Goal: Task Accomplishment & Management: Manage account settings

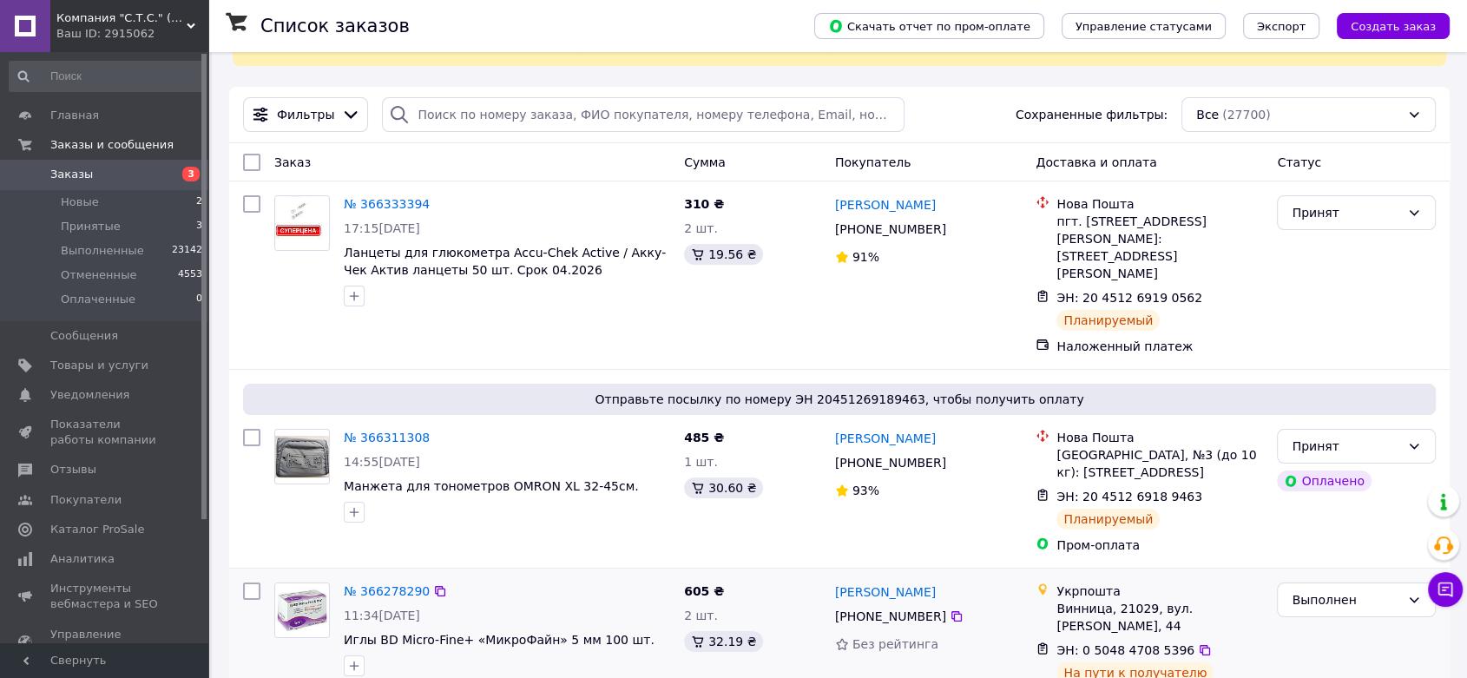
scroll to position [96, 0]
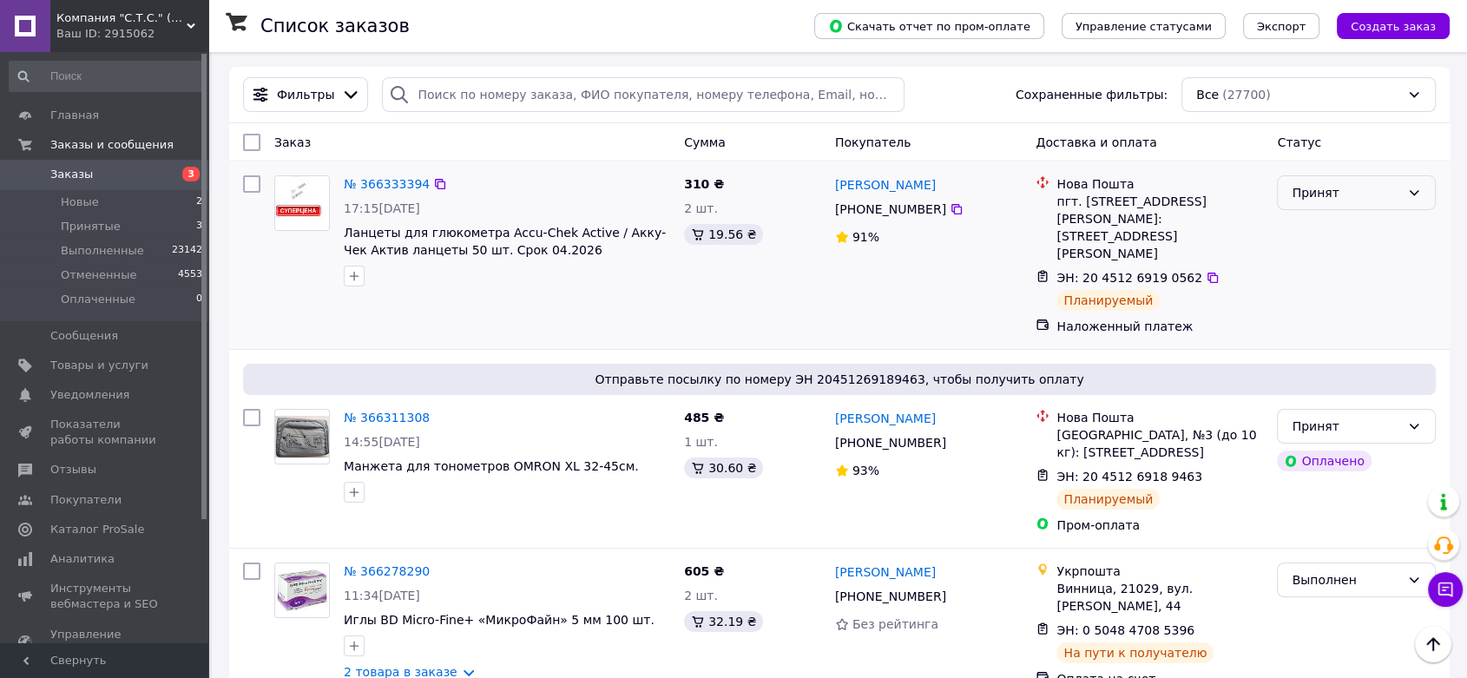
click at [1347, 179] on div "Принят" at bounding box center [1356, 192] width 159 height 35
click at [1334, 220] on li "Выполнен" at bounding box center [1356, 229] width 157 height 31
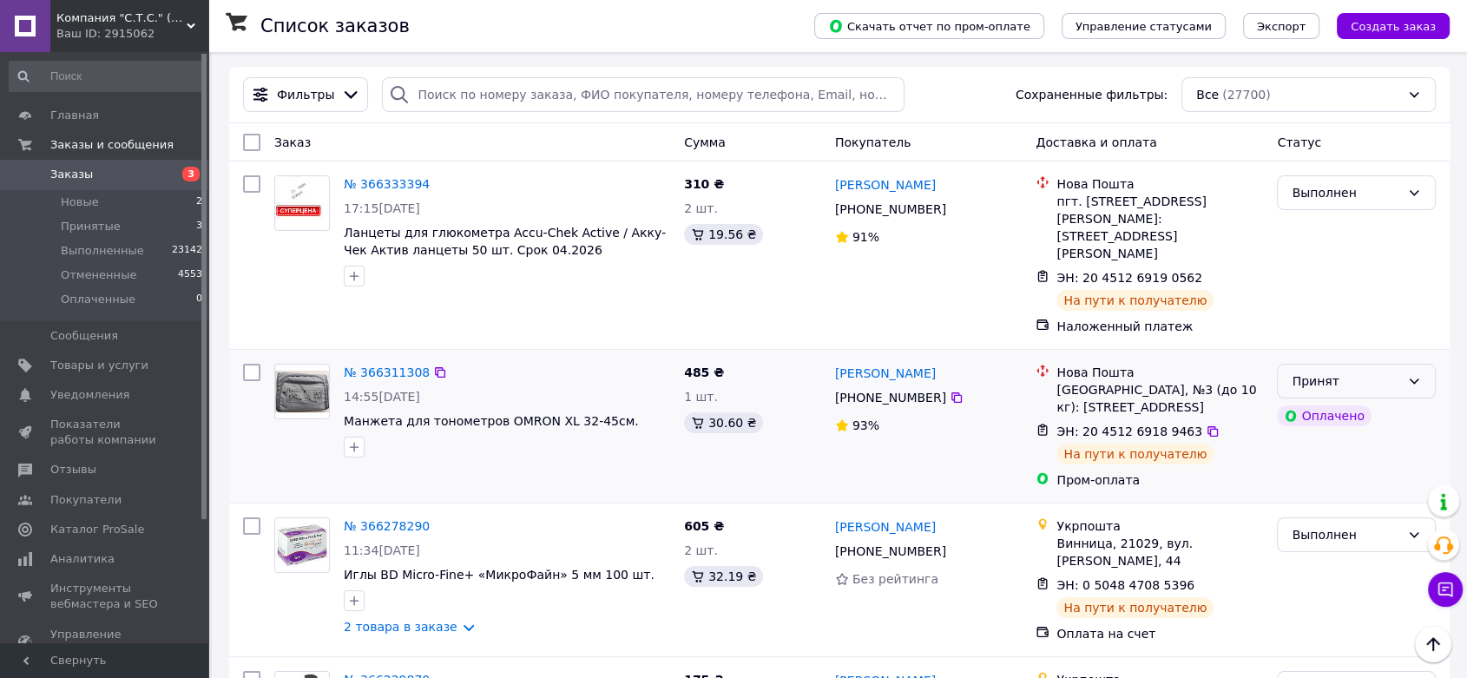
click at [1336, 372] on div "Принят" at bounding box center [1346, 381] width 109 height 19
click at [1396, 372] on div "Принят" at bounding box center [1346, 381] width 109 height 19
click at [1347, 381] on li "Выполнен" at bounding box center [1356, 383] width 157 height 31
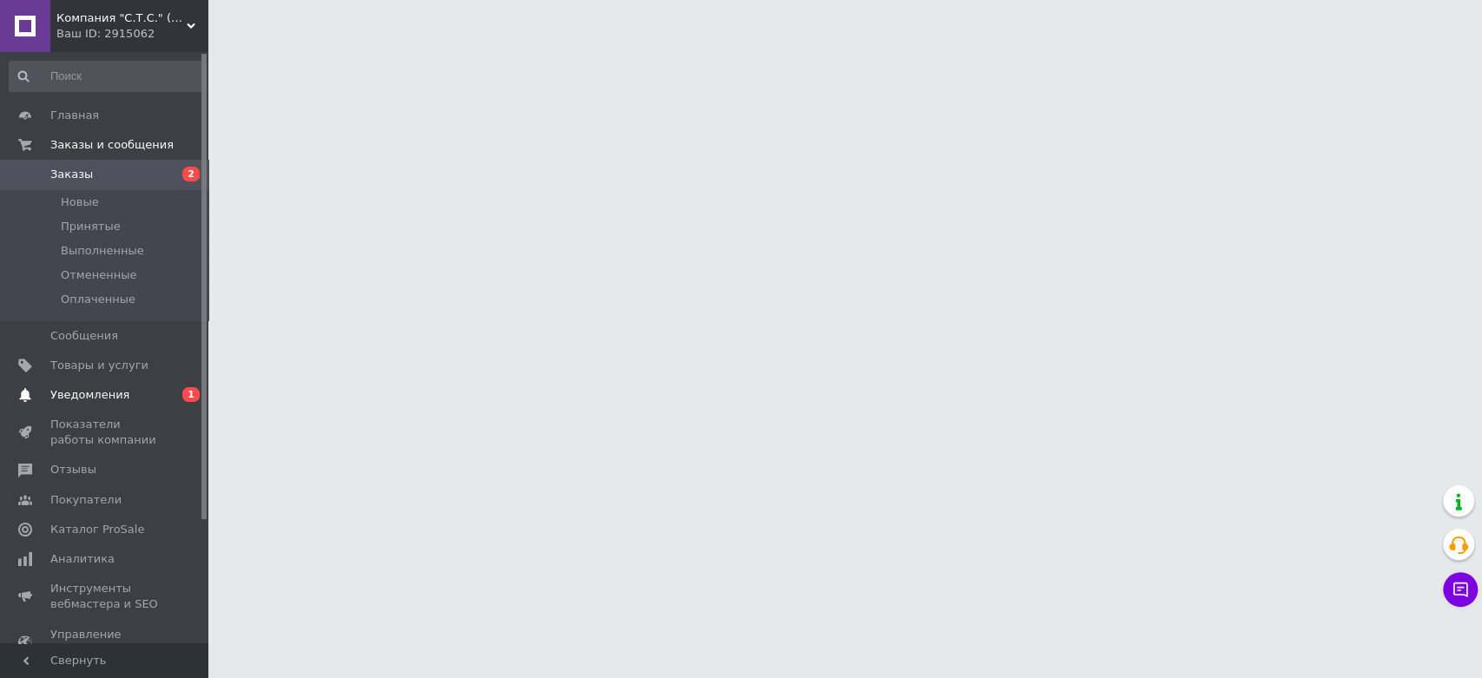
click at [72, 392] on span "Уведомления" at bounding box center [89, 395] width 79 height 16
click at [72, 581] on span "Инструменты вебмастера и SEO" at bounding box center [105, 596] width 110 height 31
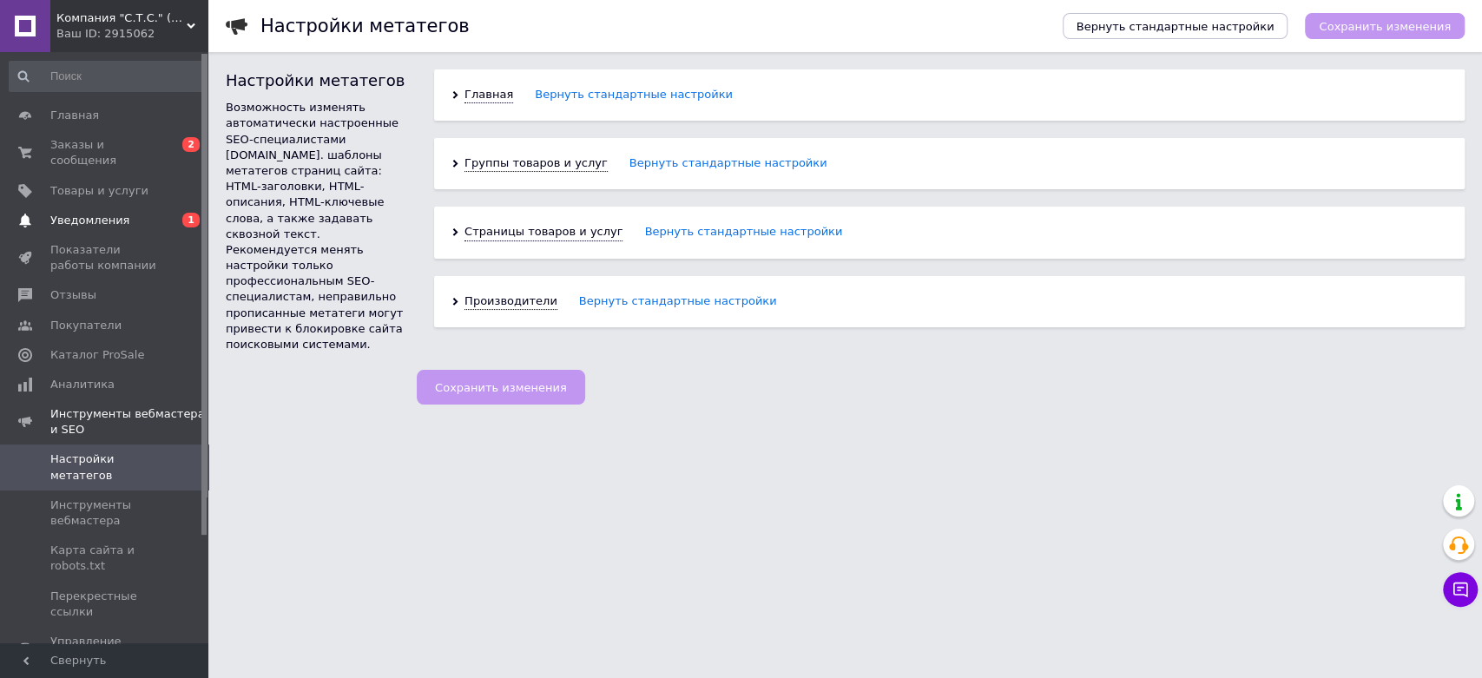
click at [111, 213] on span "Уведомления" at bounding box center [89, 221] width 79 height 16
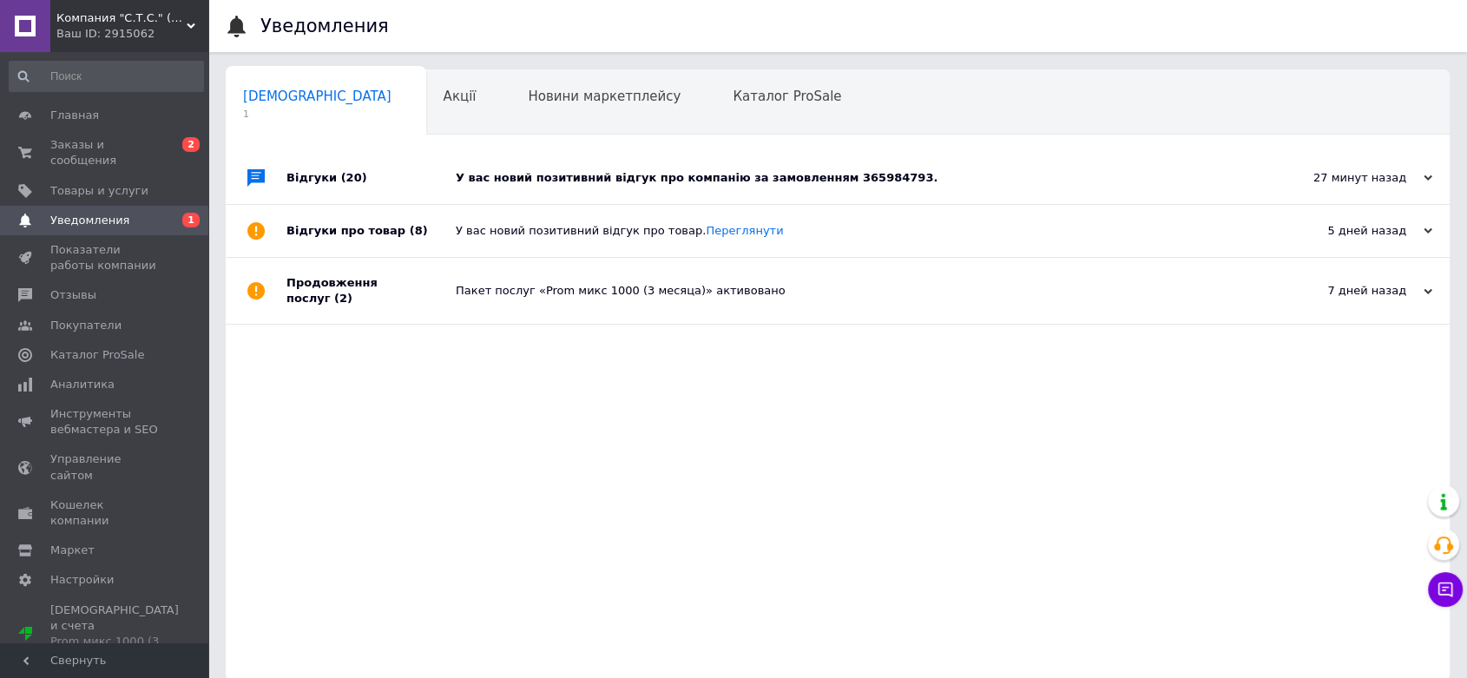
click at [1027, 168] on div "У вас новий позитивний відгук про компанію за замовленням 365984793." at bounding box center [857, 178] width 803 height 52
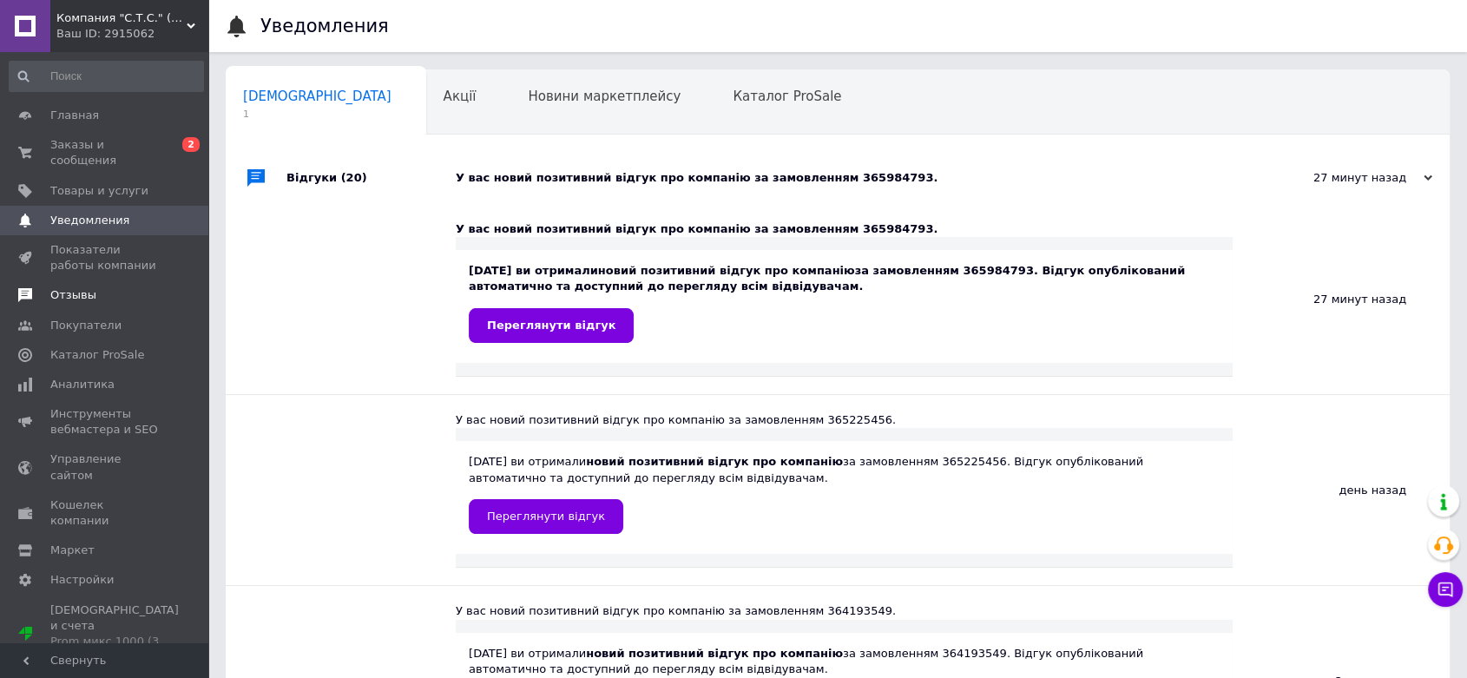
click at [73, 287] on span "Отзывы" at bounding box center [73, 295] width 46 height 16
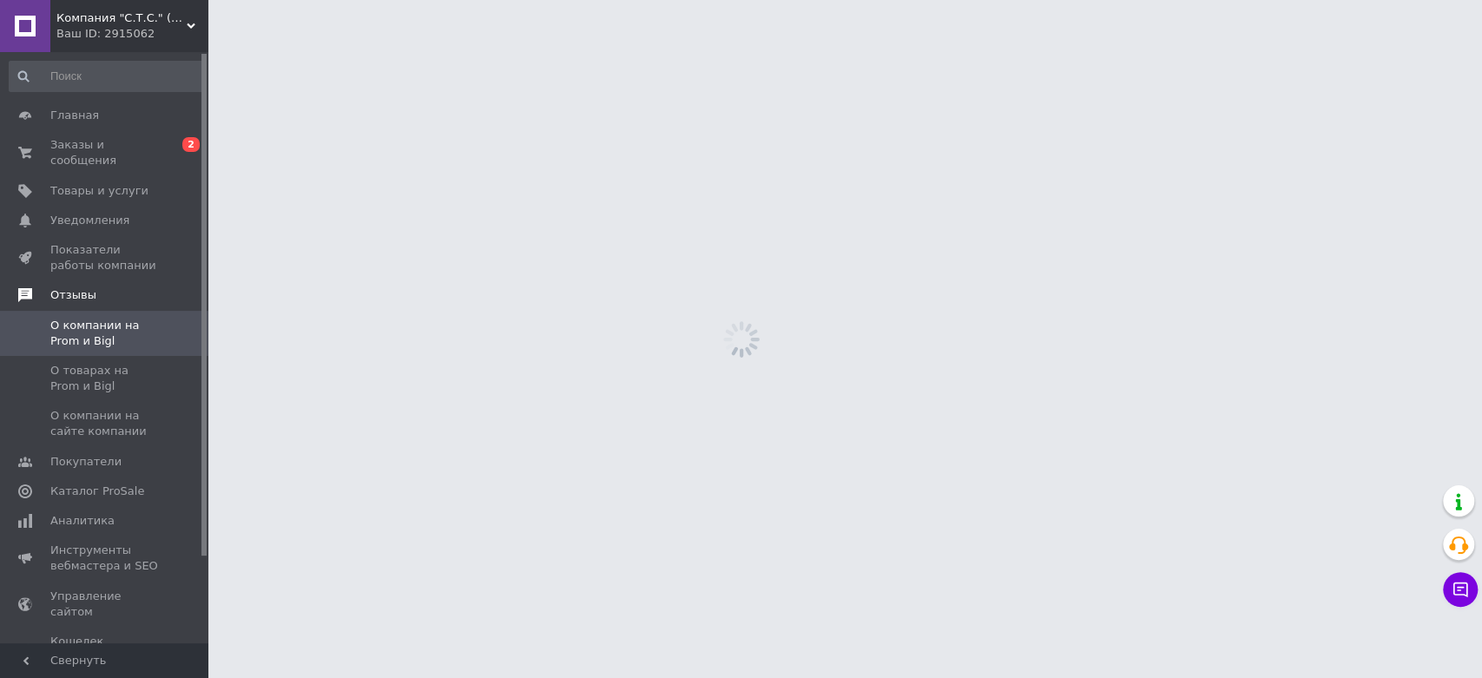
click at [73, 287] on span "Отзывы" at bounding box center [73, 295] width 46 height 16
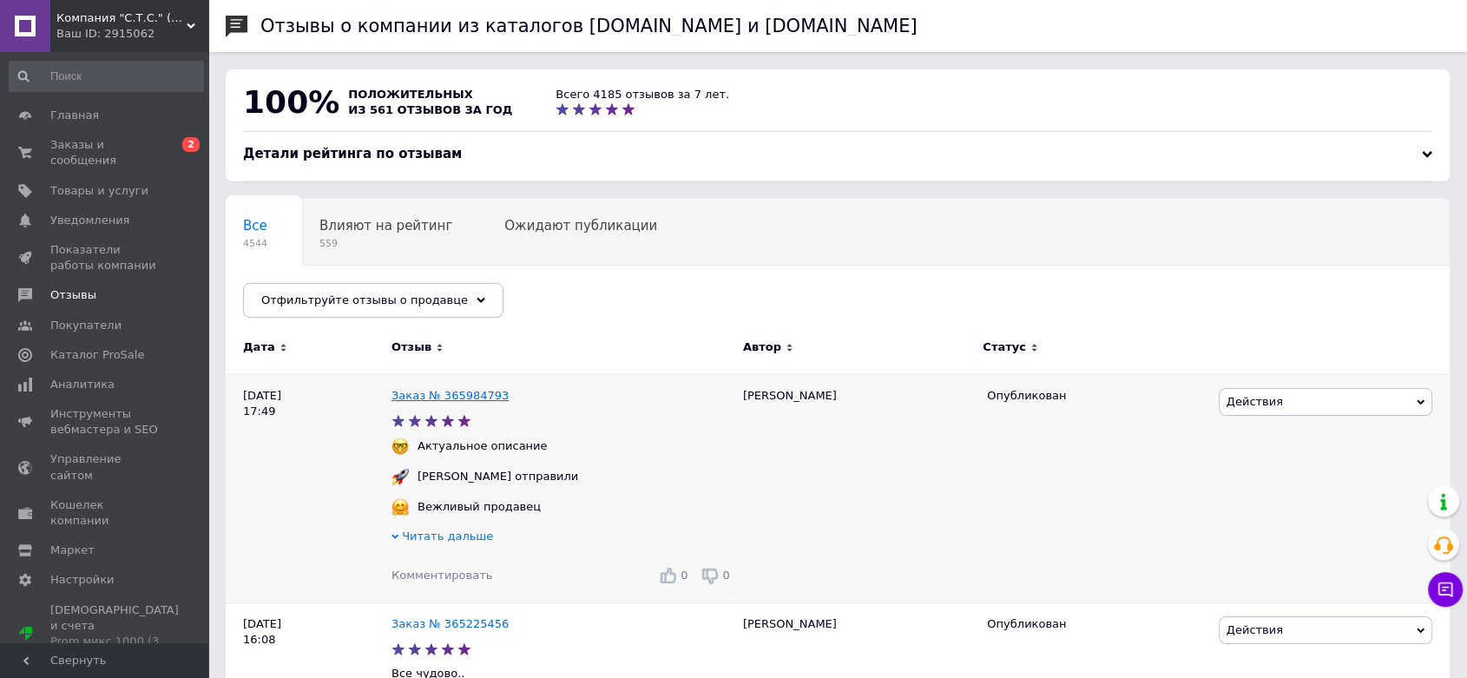
click at [452, 399] on link "Заказ № 365984793" at bounding box center [450, 395] width 117 height 13
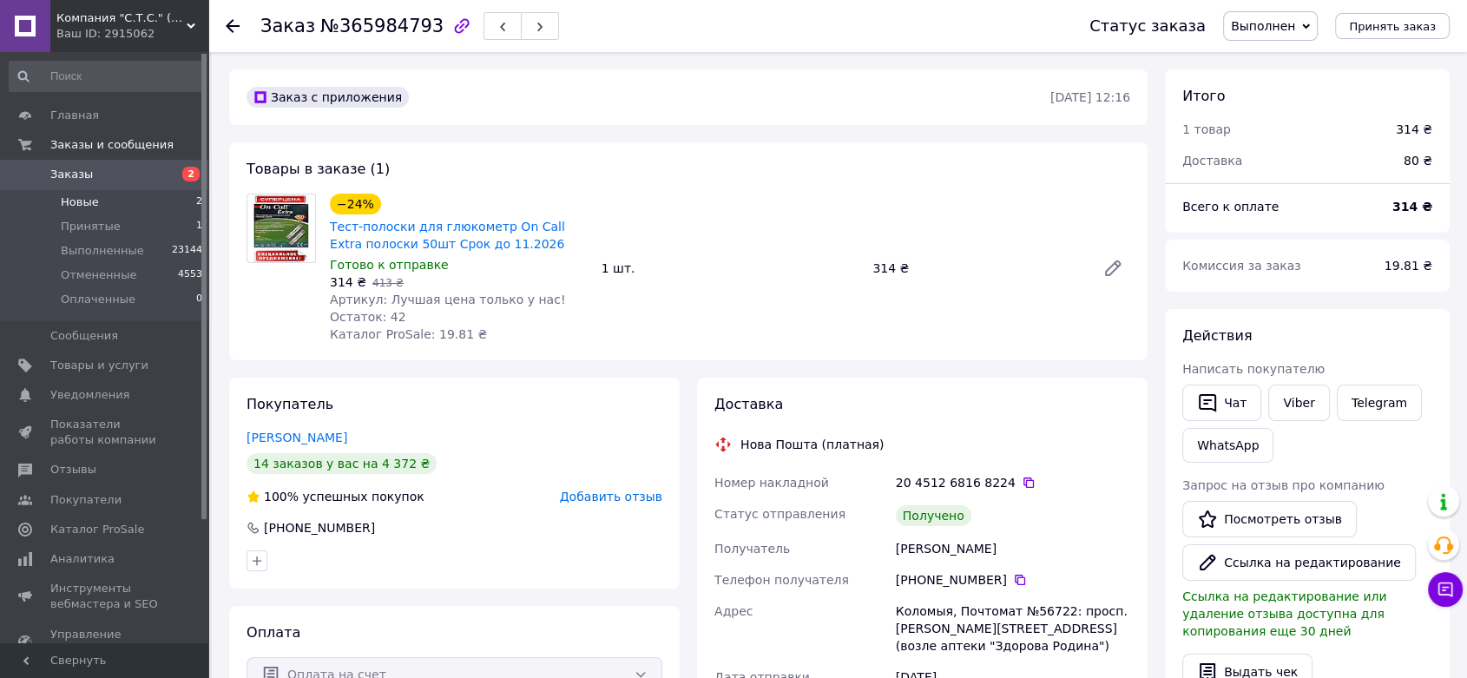
click at [69, 197] on span "Новые" at bounding box center [80, 202] width 38 height 16
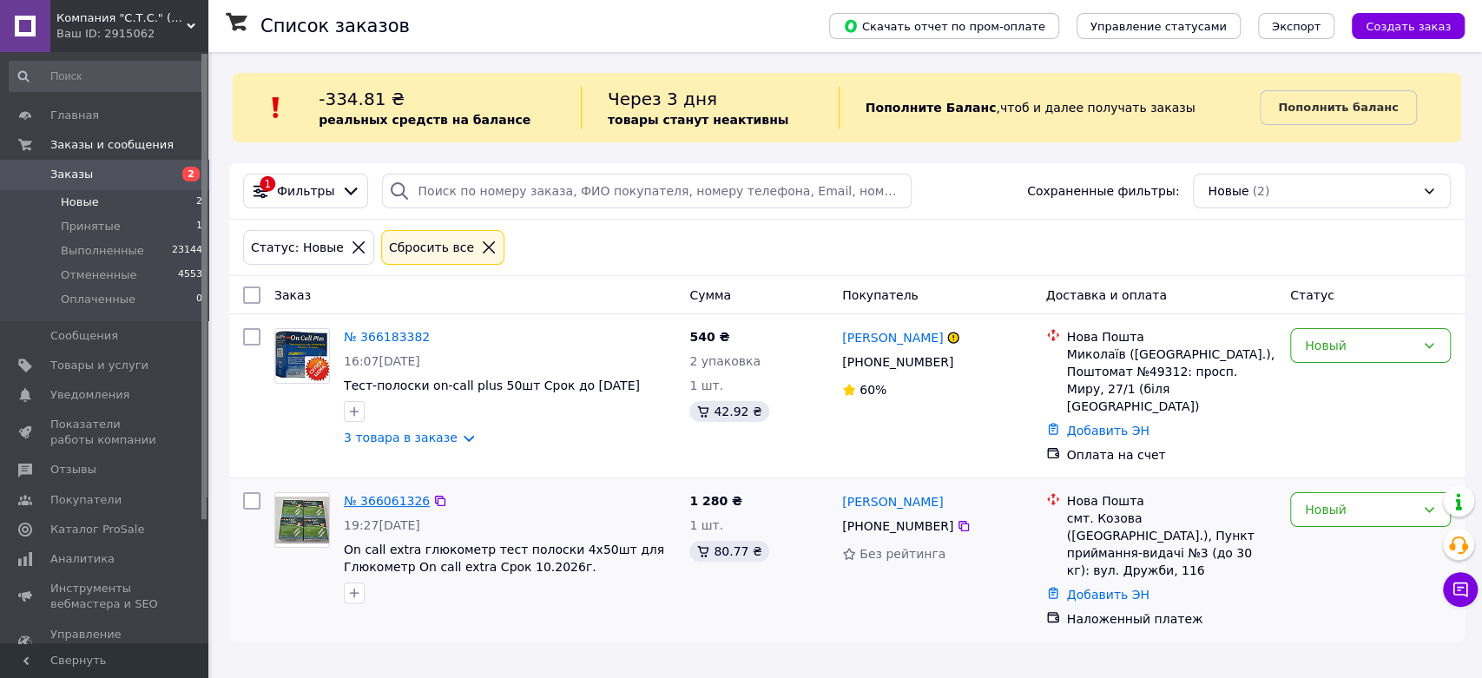
click at [405, 494] on link "№ 366061326" at bounding box center [387, 501] width 86 height 14
click at [794, 31] on div "Список заказов" at bounding box center [527, 26] width 534 height 52
click at [702, 26] on div "Список заказов" at bounding box center [527, 26] width 534 height 52
click at [794, 19] on div "Список заказов" at bounding box center [527, 26] width 534 height 52
